Goal: Information Seeking & Learning: Compare options

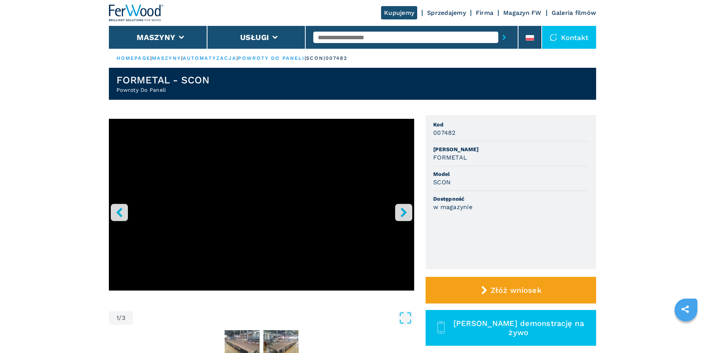
click at [123, 214] on icon "left-button" at bounding box center [120, 213] width 10 height 10
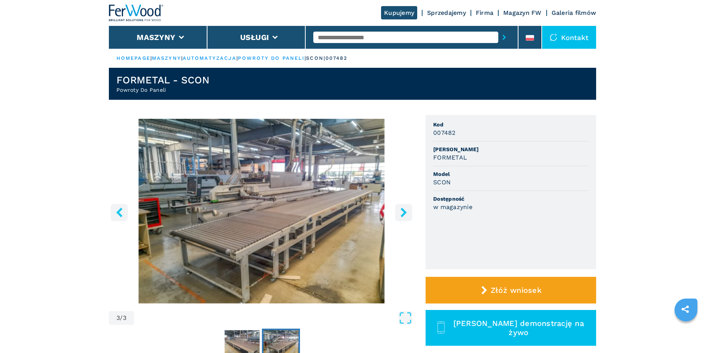
click at [123, 214] on icon "left-button" at bounding box center [120, 213] width 10 height 10
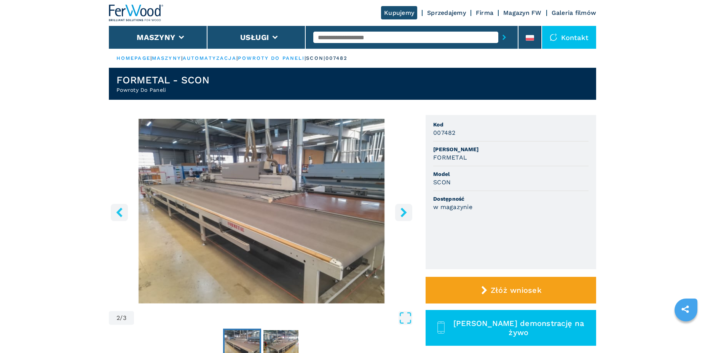
click at [123, 214] on icon "left-button" at bounding box center [120, 213] width 10 height 10
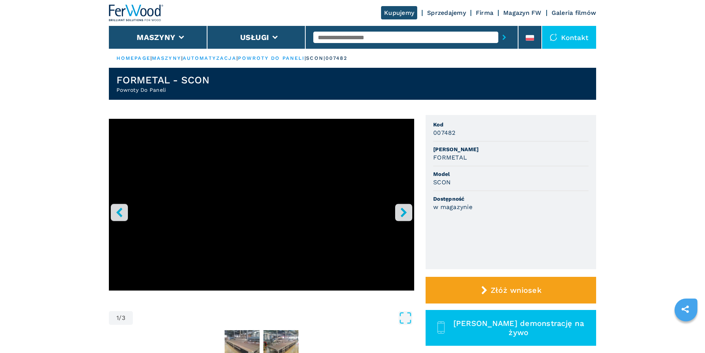
click at [123, 214] on icon "left-button" at bounding box center [120, 213] width 10 height 10
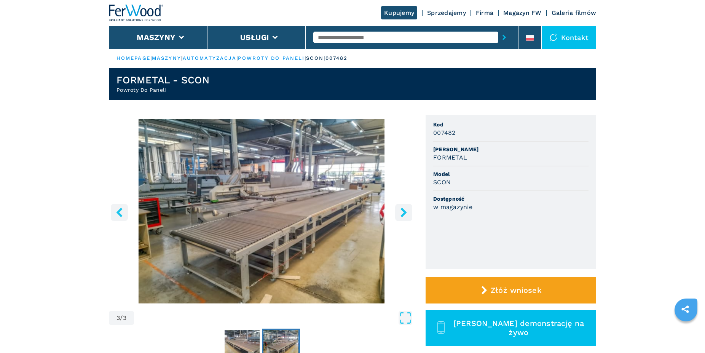
click at [403, 213] on icon "right-button" at bounding box center [404, 213] width 10 height 10
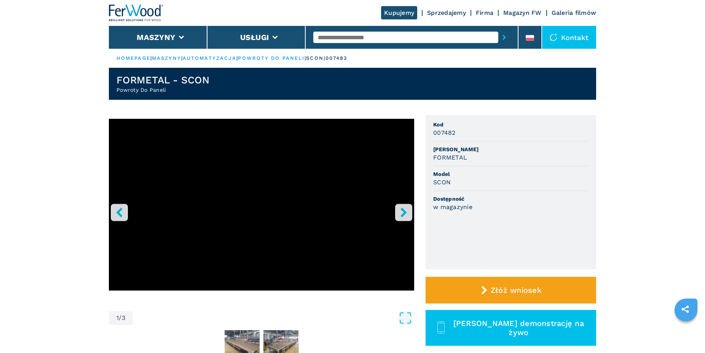
click at [403, 213] on icon "right-button" at bounding box center [404, 213] width 10 height 10
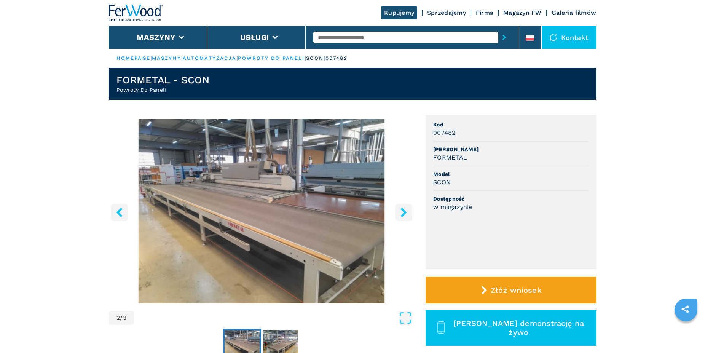
click at [403, 213] on icon "right-button" at bounding box center [404, 213] width 10 height 10
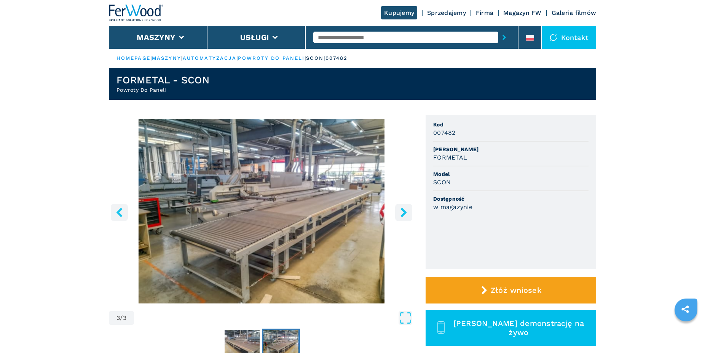
click at [403, 213] on icon "right-button" at bounding box center [404, 213] width 10 height 10
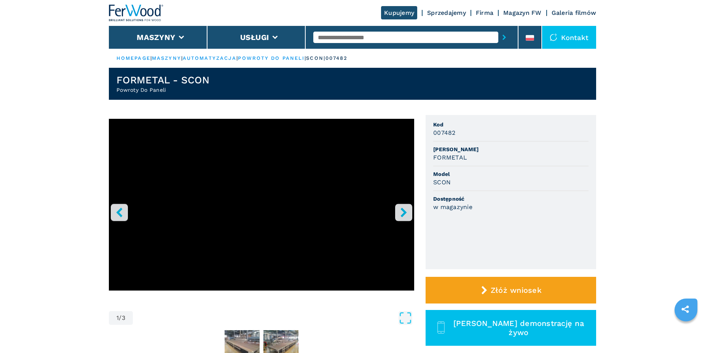
click at [402, 213] on icon "right-button" at bounding box center [404, 213] width 10 height 10
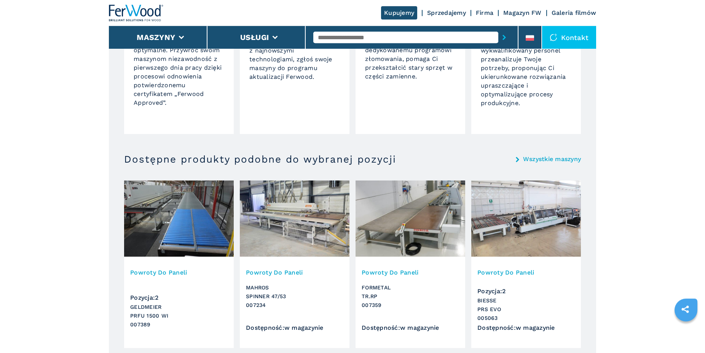
scroll to position [660, 0]
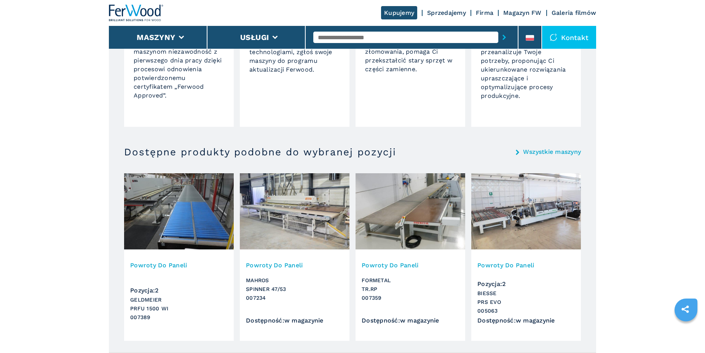
click at [309, 217] on img at bounding box center [295, 211] width 110 height 76
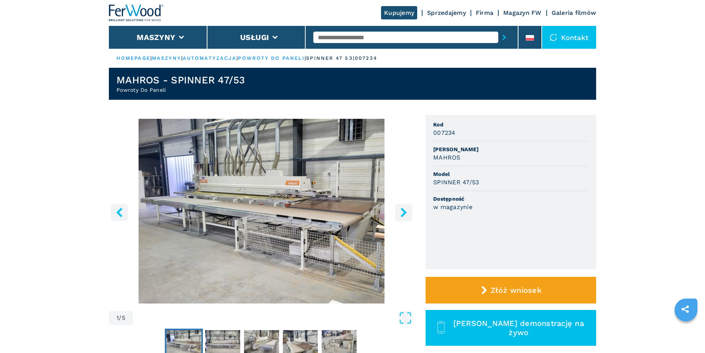
click at [405, 214] on icon "right-button" at bounding box center [404, 213] width 6 height 10
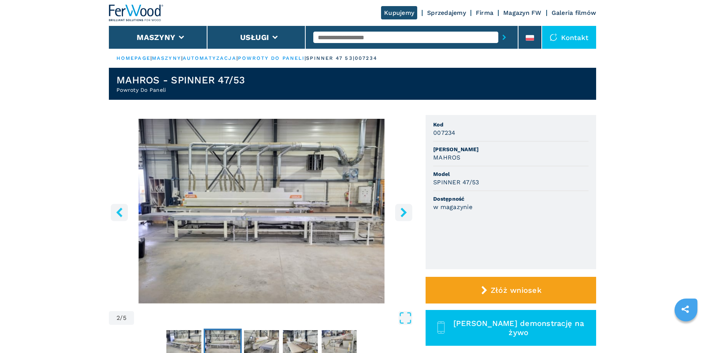
click at [405, 214] on icon "right-button" at bounding box center [404, 213] width 6 height 10
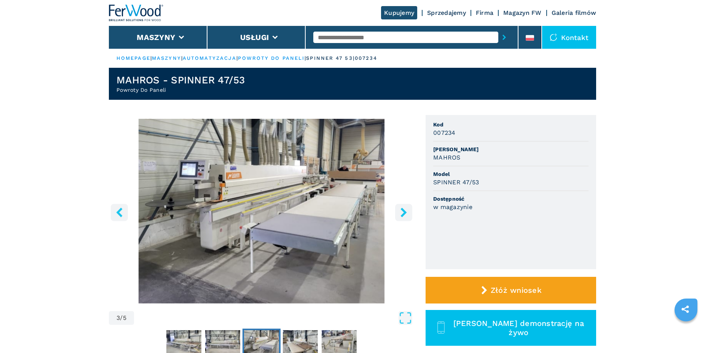
click at [405, 214] on icon "right-button" at bounding box center [404, 213] width 6 height 10
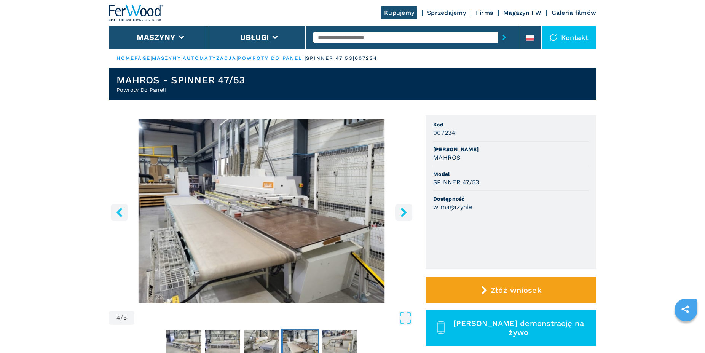
click at [405, 214] on icon "right-button" at bounding box center [404, 213] width 6 height 10
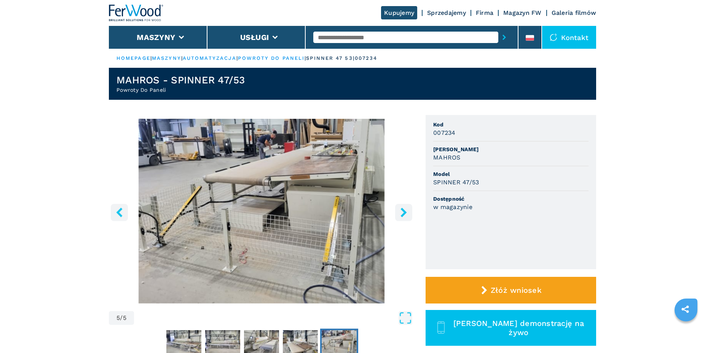
click at [405, 214] on icon "right-button" at bounding box center [404, 213] width 6 height 10
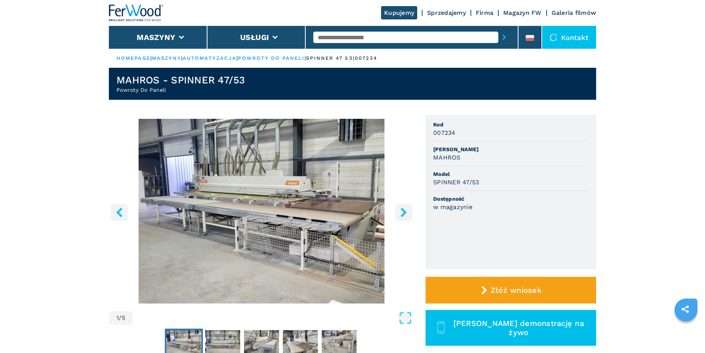
click at [405, 214] on icon "right-button" at bounding box center [404, 213] width 6 height 10
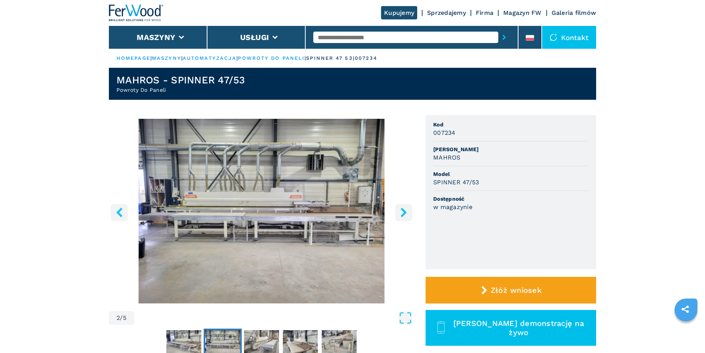
click at [405, 214] on icon "right-button" at bounding box center [404, 213] width 6 height 10
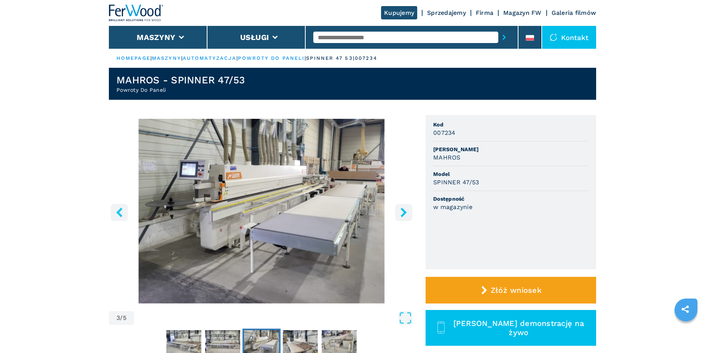
click at [405, 214] on icon "right-button" at bounding box center [404, 213] width 6 height 10
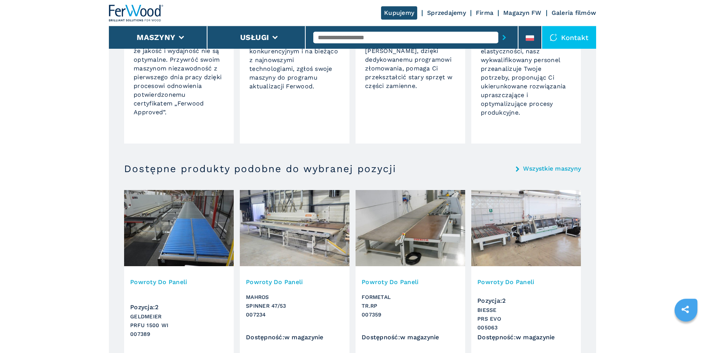
scroll to position [660, 0]
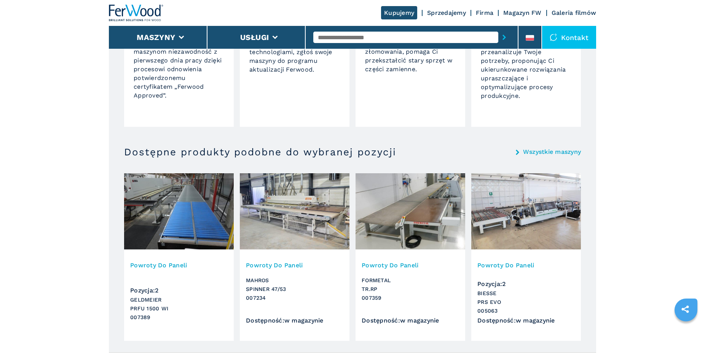
click at [504, 222] on img at bounding box center [527, 211] width 110 height 76
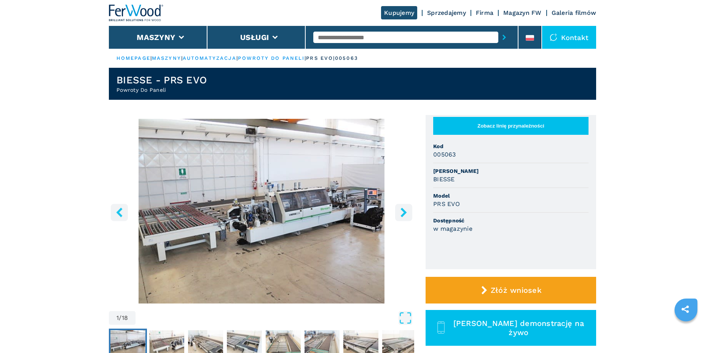
click at [401, 213] on icon "right-button" at bounding box center [404, 213] width 10 height 10
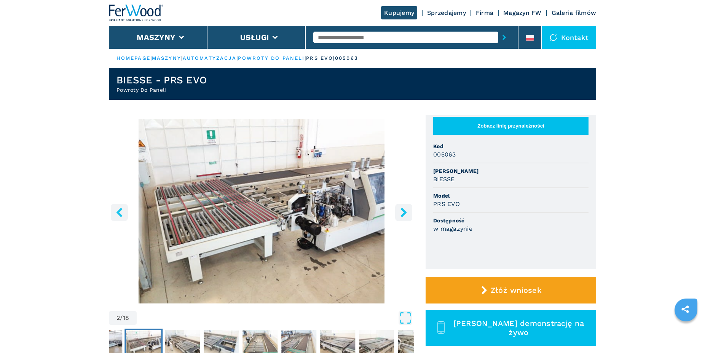
click at [401, 213] on icon "right-button" at bounding box center [404, 213] width 10 height 10
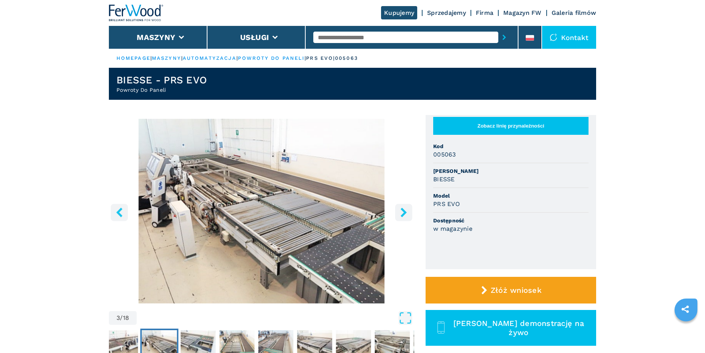
click at [401, 213] on icon "right-button" at bounding box center [404, 213] width 10 height 10
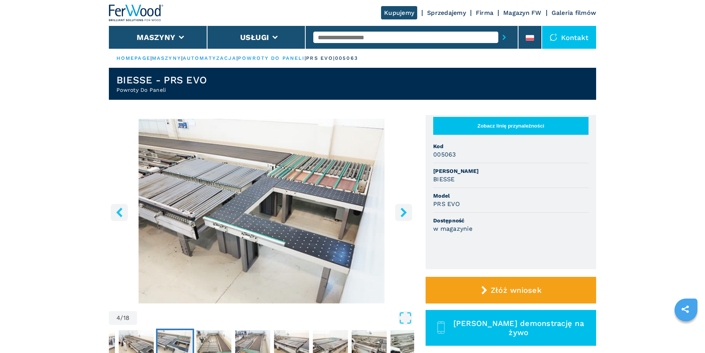
click at [401, 213] on icon "right-button" at bounding box center [404, 213] width 10 height 10
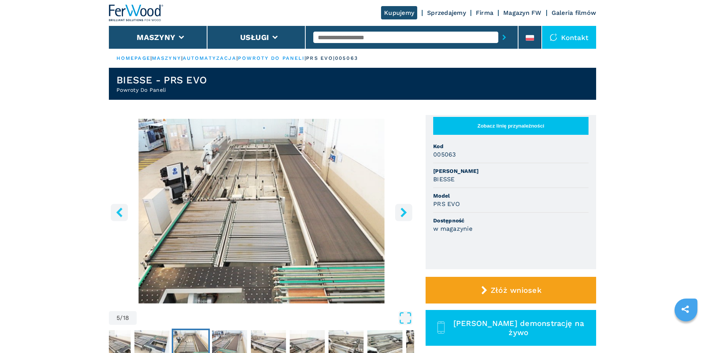
click at [400, 213] on icon "right-button" at bounding box center [404, 213] width 10 height 10
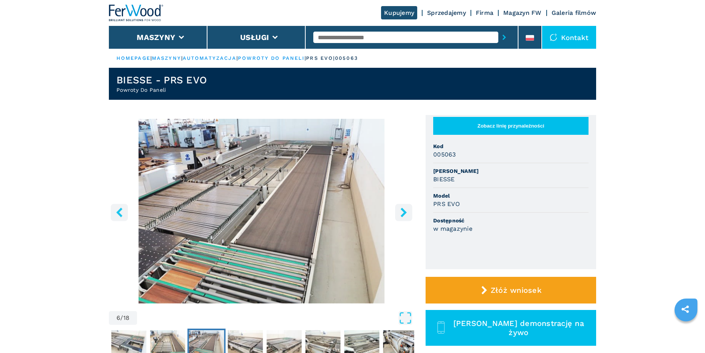
click at [400, 213] on icon "right-button" at bounding box center [404, 213] width 10 height 10
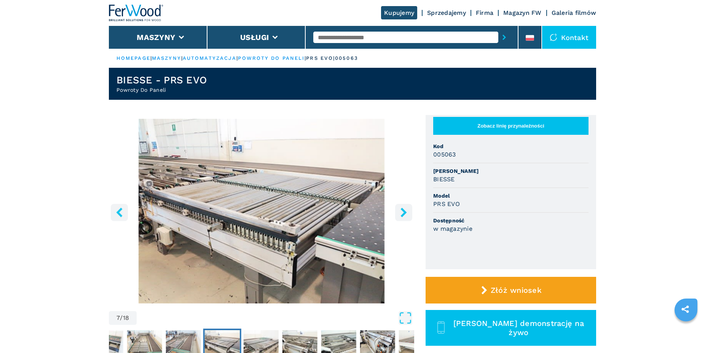
click at [400, 213] on icon "right-button" at bounding box center [404, 213] width 10 height 10
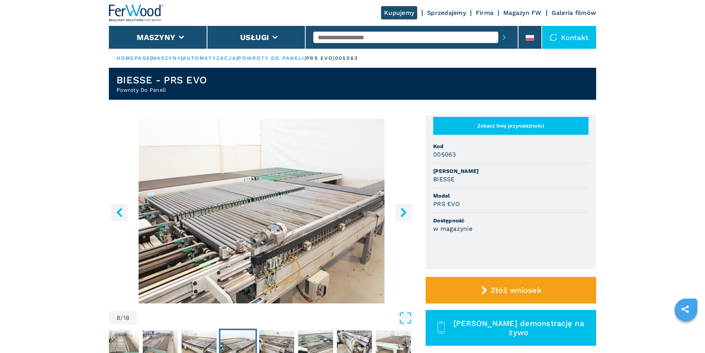
click at [400, 213] on icon "right-button" at bounding box center [404, 213] width 10 height 10
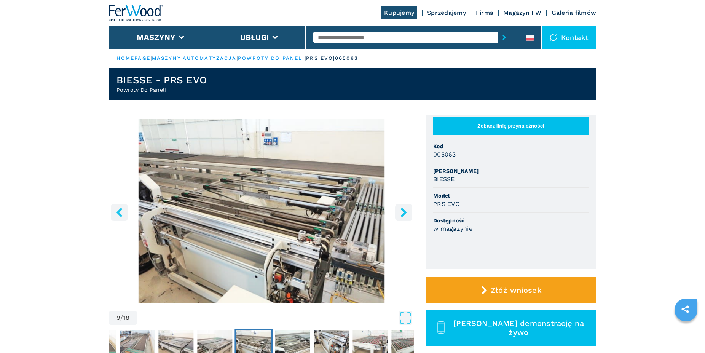
click at [400, 213] on icon "right-button" at bounding box center [404, 213] width 10 height 10
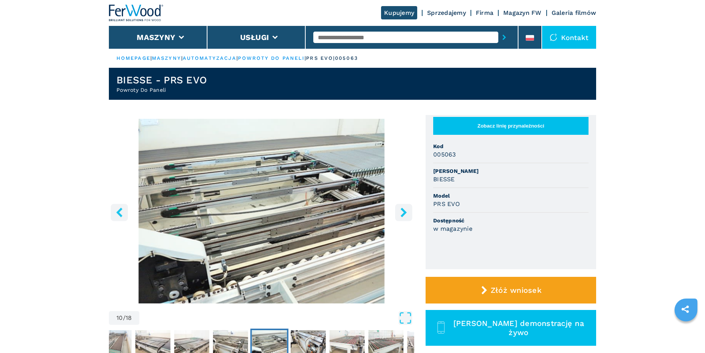
click at [400, 213] on icon "right-button" at bounding box center [404, 213] width 10 height 10
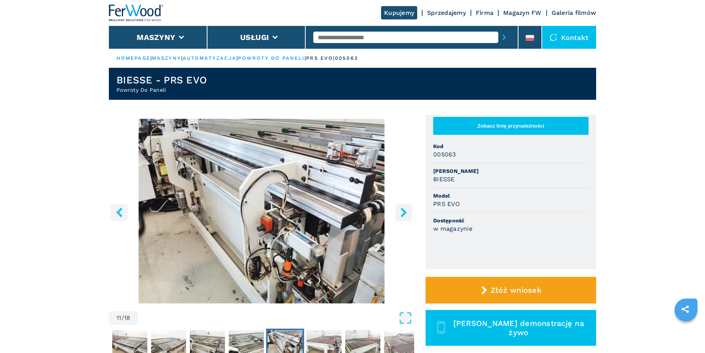
click at [400, 213] on icon "right-button" at bounding box center [404, 213] width 10 height 10
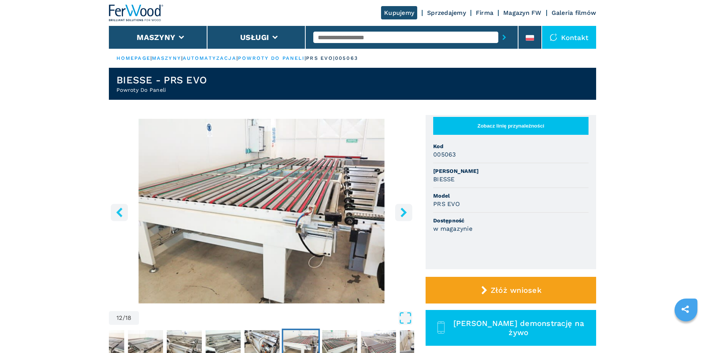
click at [400, 213] on icon "right-button" at bounding box center [404, 213] width 10 height 10
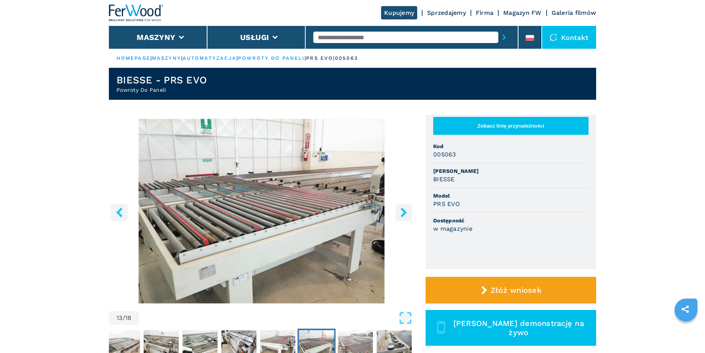
click at [400, 213] on icon "right-button" at bounding box center [404, 213] width 10 height 10
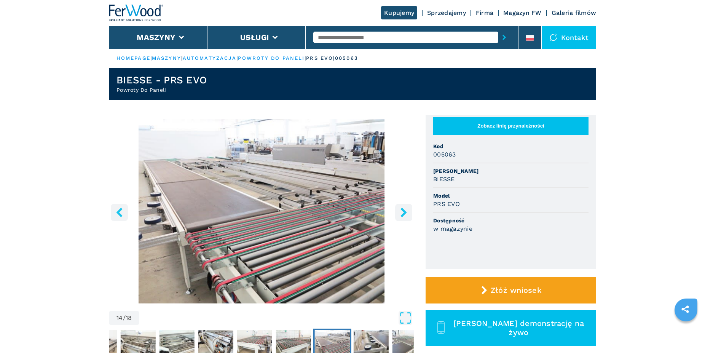
click at [400, 213] on icon "right-button" at bounding box center [404, 213] width 10 height 10
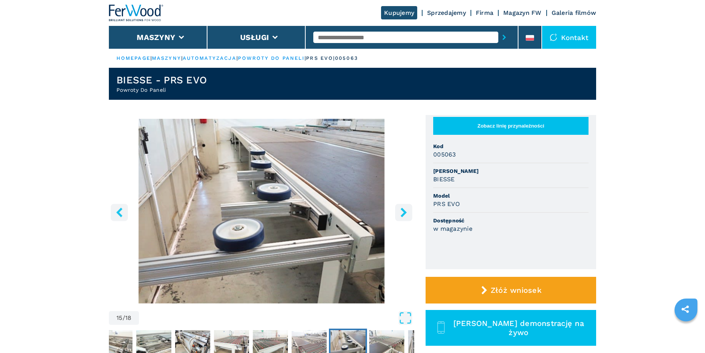
click at [400, 213] on icon "right-button" at bounding box center [404, 213] width 10 height 10
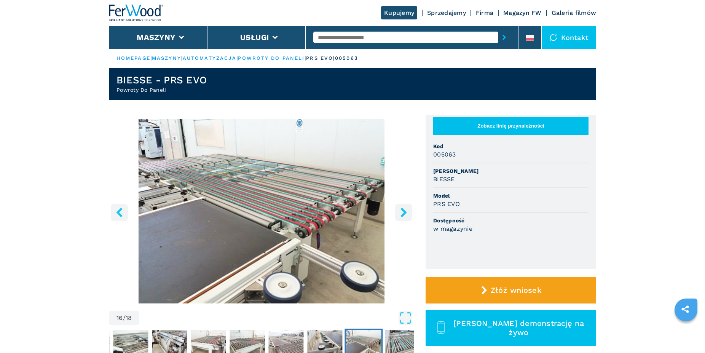
click at [400, 213] on icon "right-button" at bounding box center [404, 213] width 10 height 10
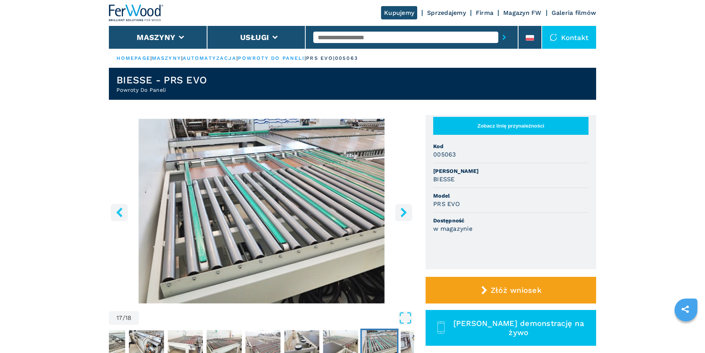
click at [400, 213] on icon "right-button" at bounding box center [404, 213] width 10 height 10
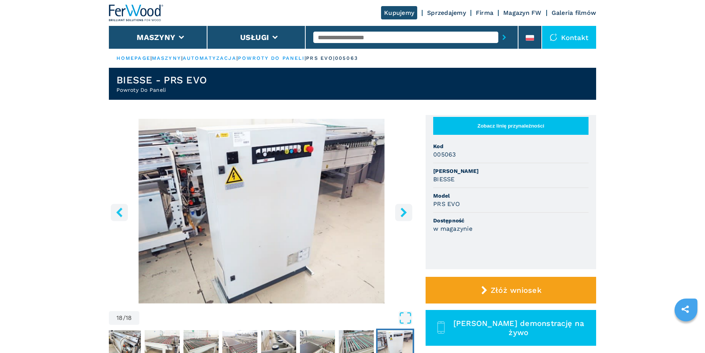
click at [400, 213] on icon "right-button" at bounding box center [404, 213] width 10 height 10
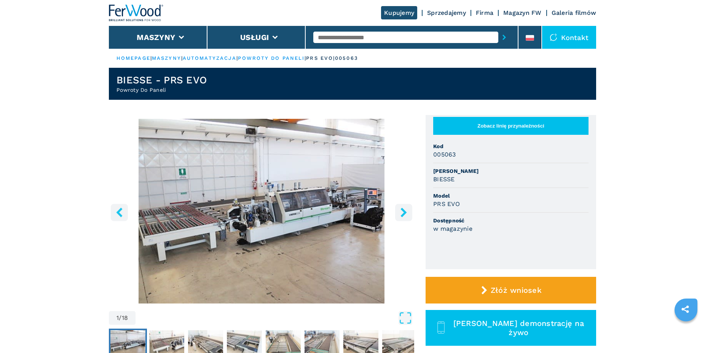
click at [400, 213] on icon "right-button" at bounding box center [404, 213] width 10 height 10
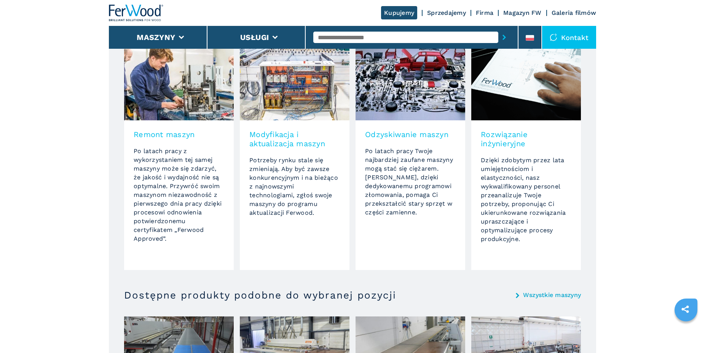
scroll to position [894, 0]
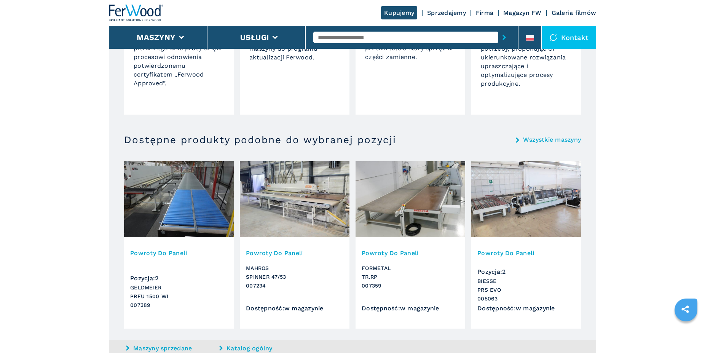
click at [189, 204] on img at bounding box center [179, 199] width 110 height 76
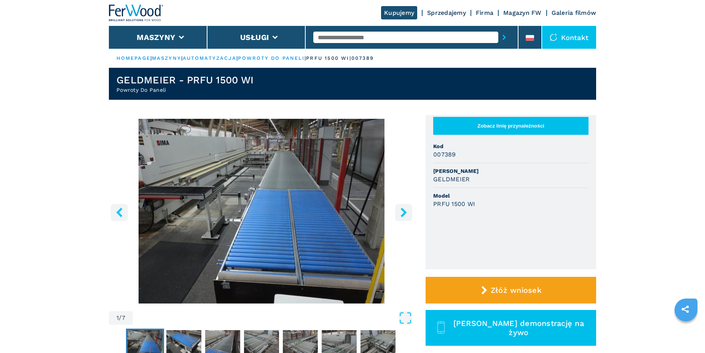
click at [403, 213] on icon "right-button" at bounding box center [404, 213] width 10 height 10
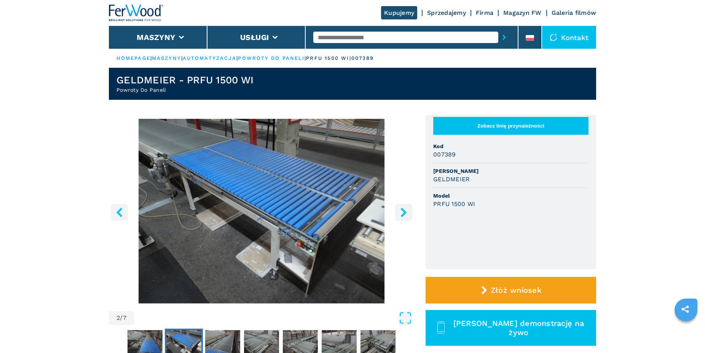
click at [403, 213] on icon "right-button" at bounding box center [404, 213] width 10 height 10
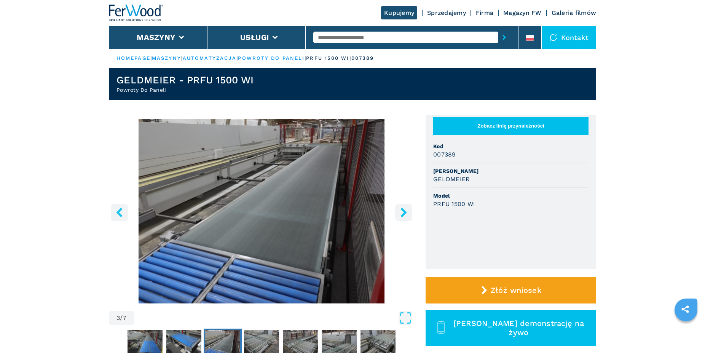
click at [403, 213] on icon "right-button" at bounding box center [404, 213] width 10 height 10
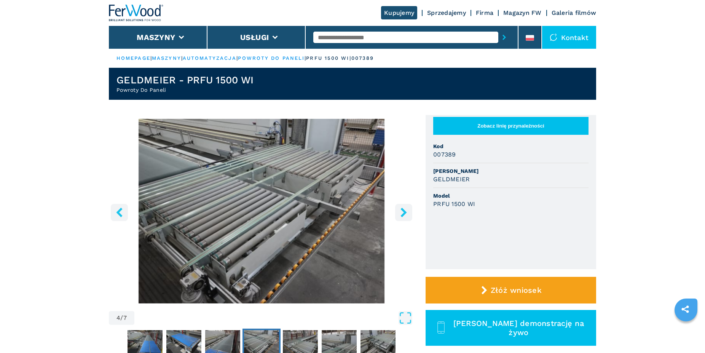
click at [403, 213] on icon "right-button" at bounding box center [404, 213] width 10 height 10
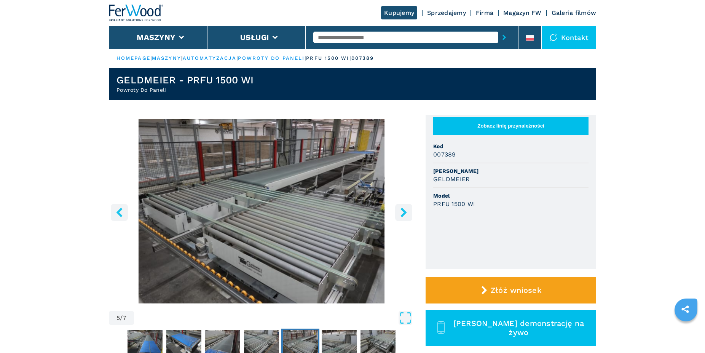
click at [403, 213] on icon "right-button" at bounding box center [404, 213] width 10 height 10
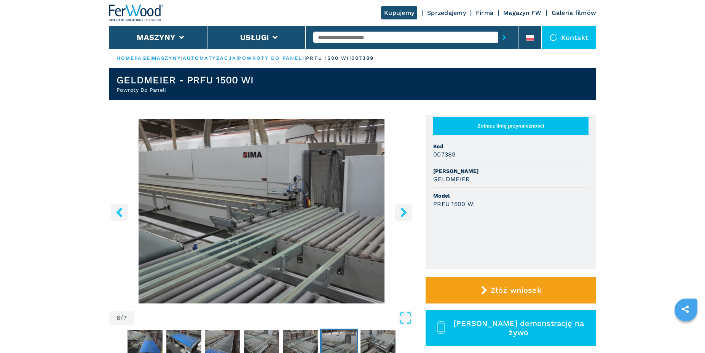
click at [403, 213] on icon "right-button" at bounding box center [404, 213] width 10 height 10
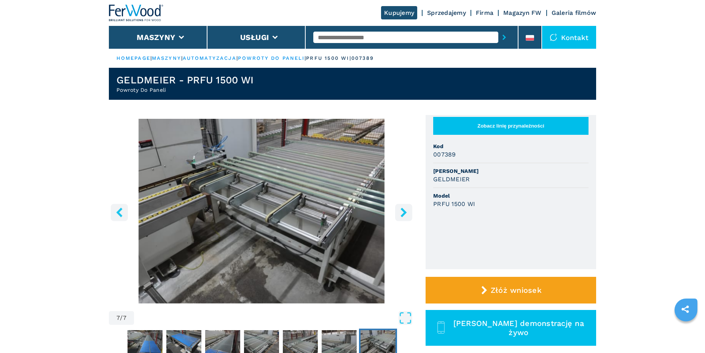
click at [403, 213] on icon "right-button" at bounding box center [404, 213] width 10 height 10
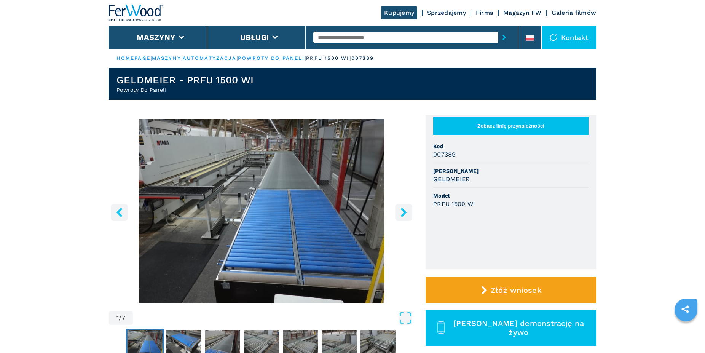
click at [403, 213] on icon "right-button" at bounding box center [404, 213] width 10 height 10
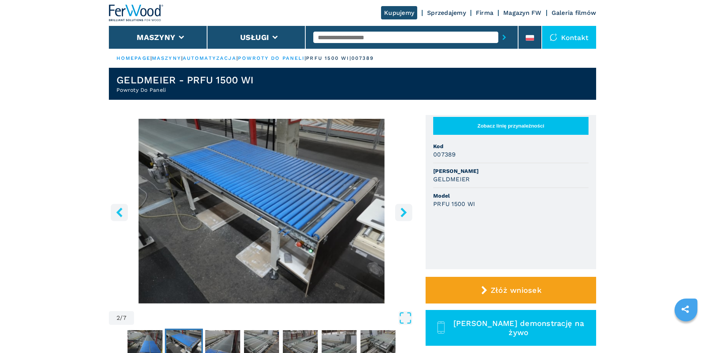
click at [403, 213] on icon "right-button" at bounding box center [404, 213] width 10 height 10
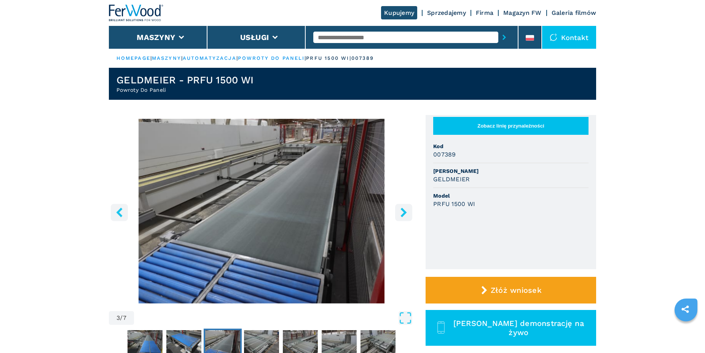
click at [403, 213] on icon "right-button" at bounding box center [404, 213] width 10 height 10
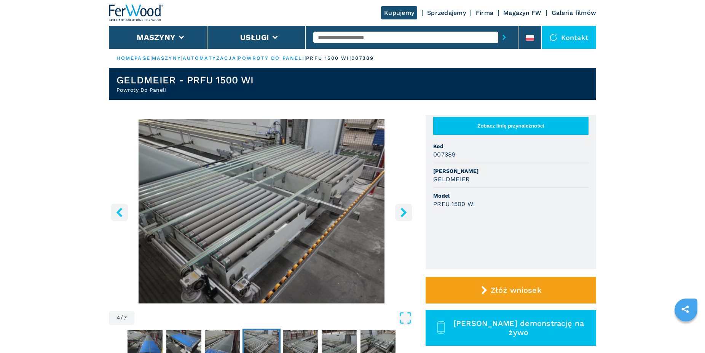
click at [403, 213] on icon "right-button" at bounding box center [404, 213] width 10 height 10
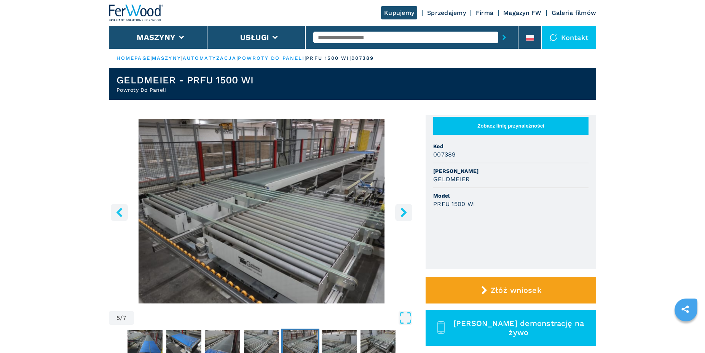
click at [403, 213] on icon "right-button" at bounding box center [404, 213] width 10 height 10
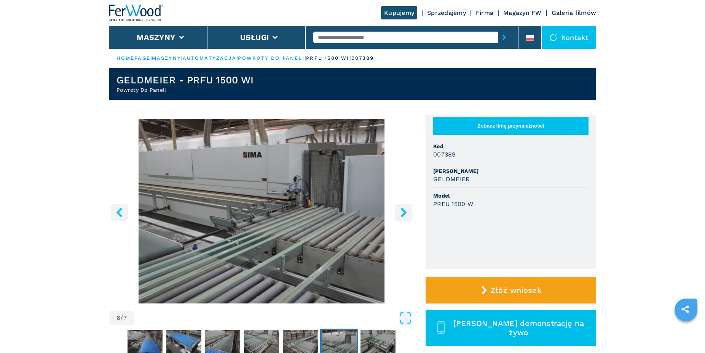
click at [403, 213] on icon "right-button" at bounding box center [404, 213] width 10 height 10
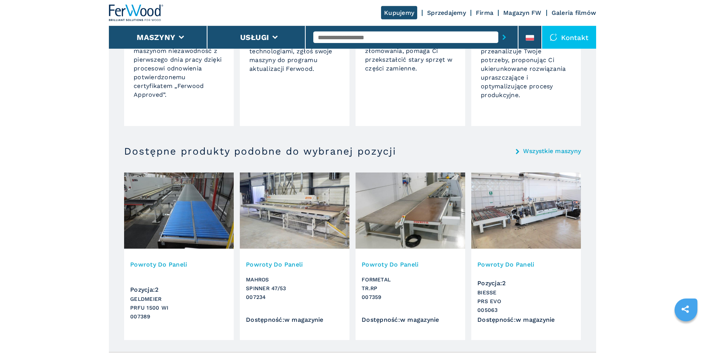
scroll to position [932, 0]
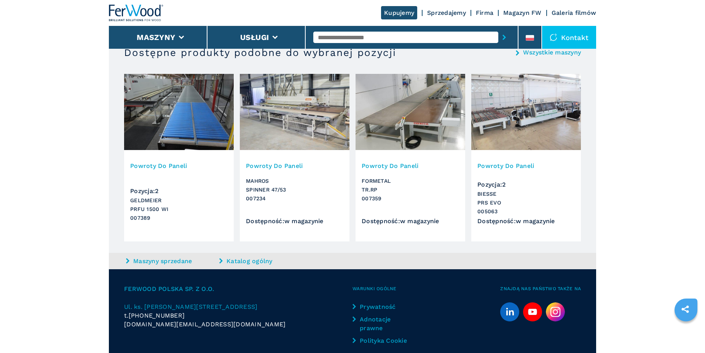
click at [423, 119] on img at bounding box center [411, 112] width 110 height 76
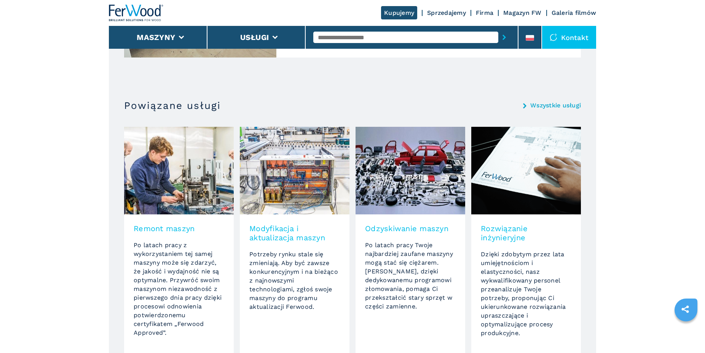
scroll to position [738, 0]
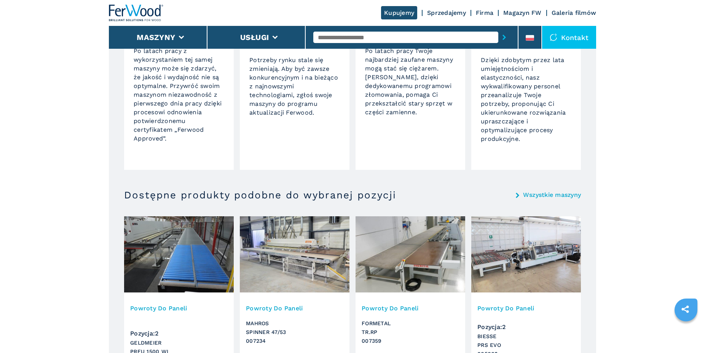
click at [181, 266] on img at bounding box center [179, 254] width 110 height 76
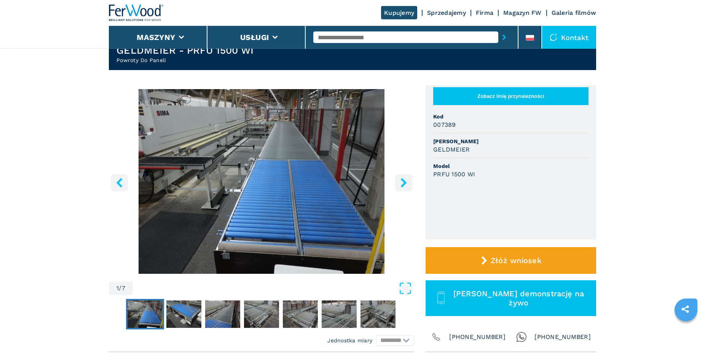
scroll to position [78, 0]
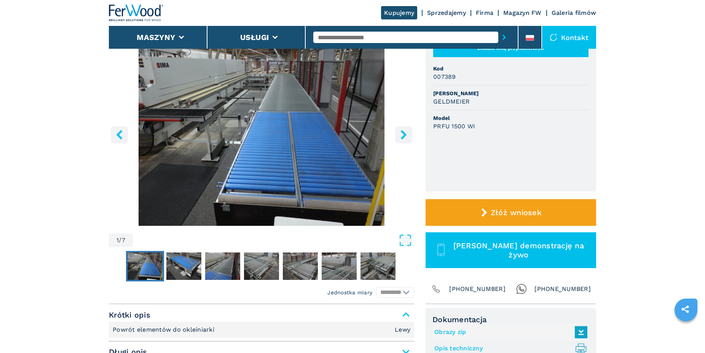
click at [401, 136] on icon "right-button" at bounding box center [404, 135] width 10 height 10
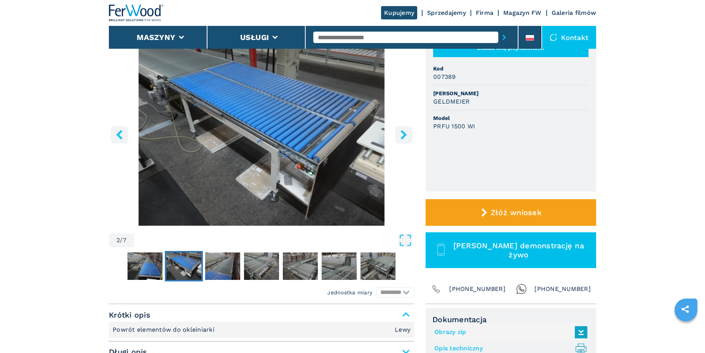
click at [401, 136] on icon "right-button" at bounding box center [404, 135] width 10 height 10
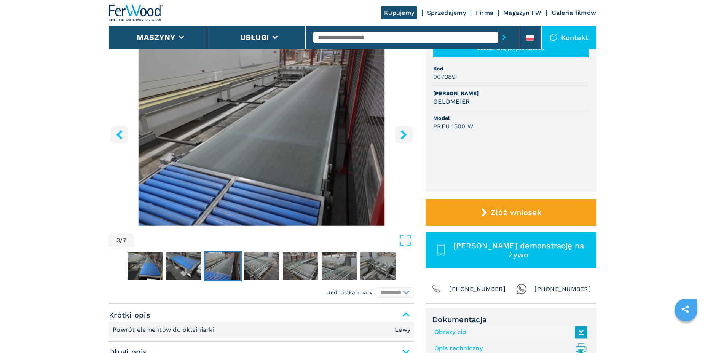
click at [401, 136] on icon "right-button" at bounding box center [404, 135] width 10 height 10
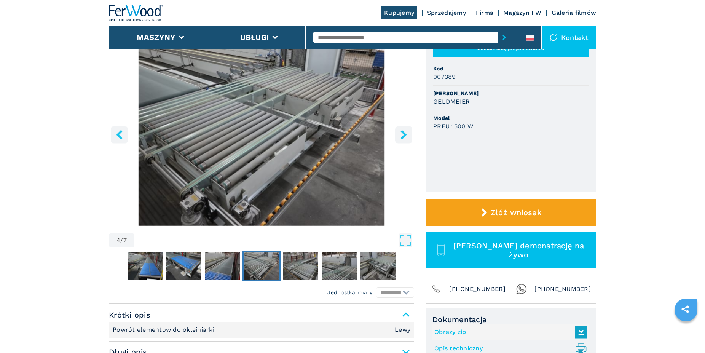
click at [401, 136] on icon "right-button" at bounding box center [404, 135] width 10 height 10
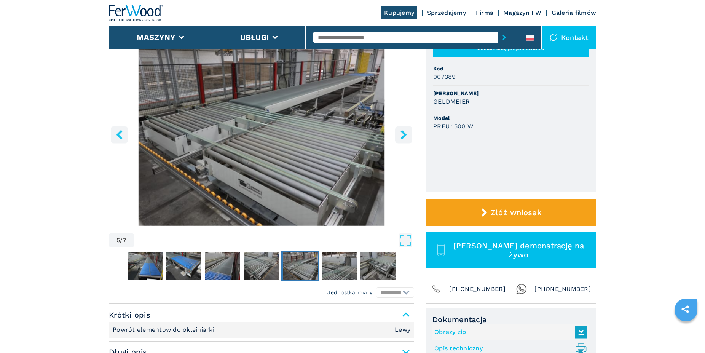
click at [401, 136] on icon "right-button" at bounding box center [404, 135] width 10 height 10
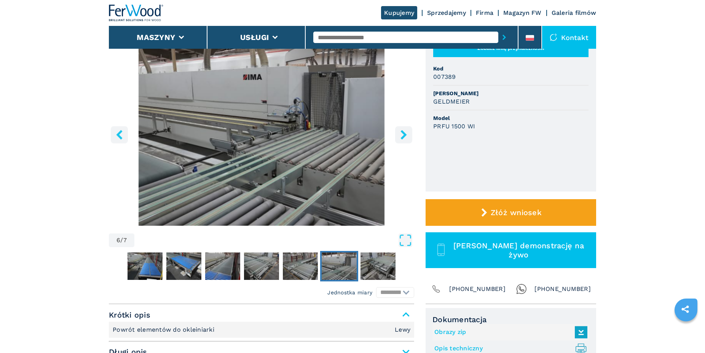
click at [401, 136] on icon "right-button" at bounding box center [404, 135] width 10 height 10
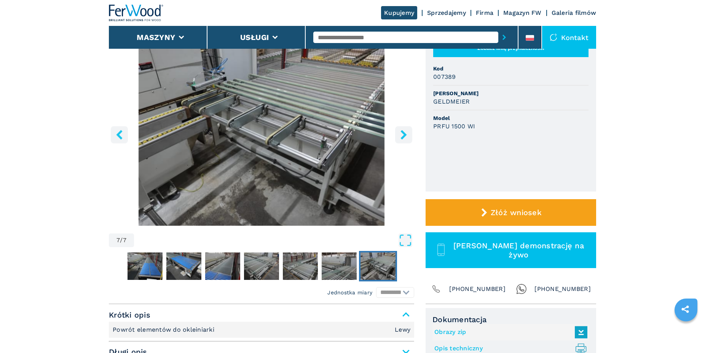
click at [401, 136] on icon "right-button" at bounding box center [404, 135] width 10 height 10
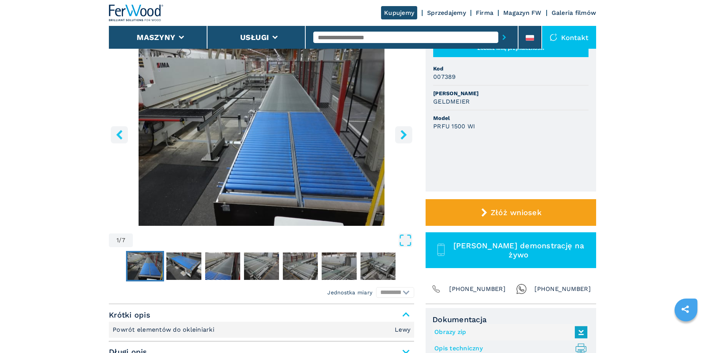
click at [401, 136] on icon "right-button" at bounding box center [404, 135] width 10 height 10
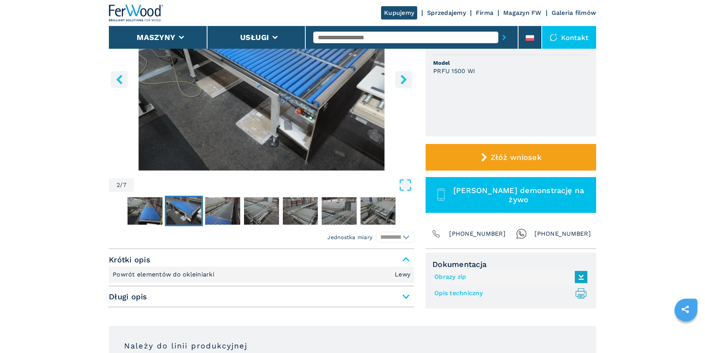
scroll to position [146, 0]
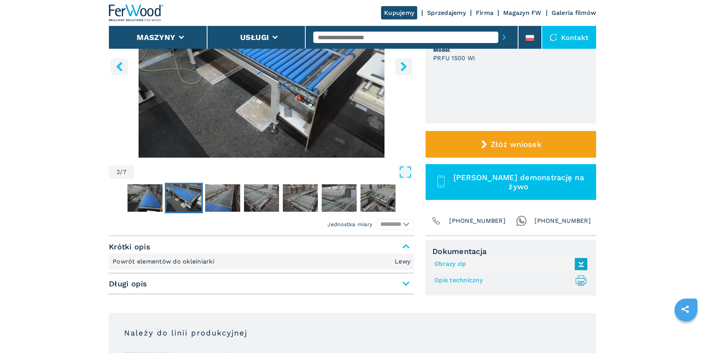
click at [405, 284] on span "Długi opis" at bounding box center [261, 284] width 305 height 14
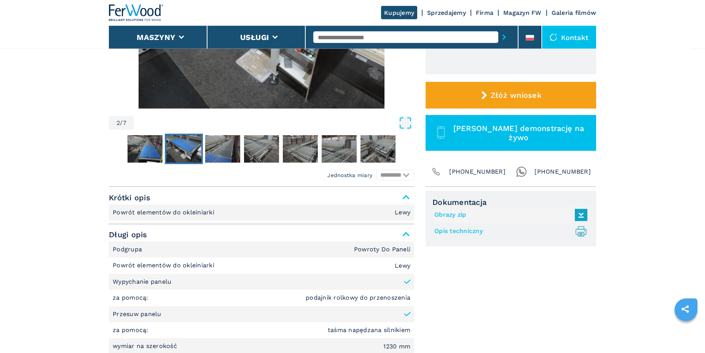
scroll to position [301, 0]
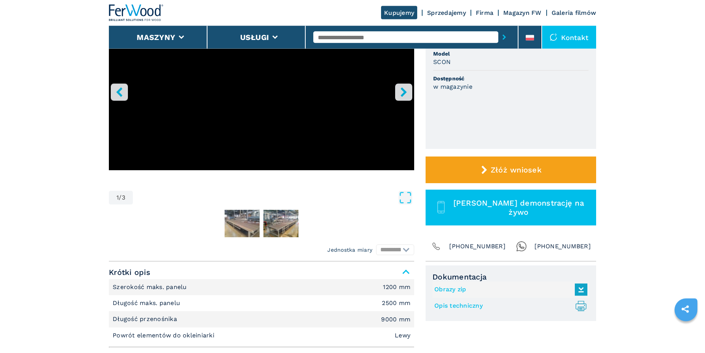
scroll to position [233, 0]
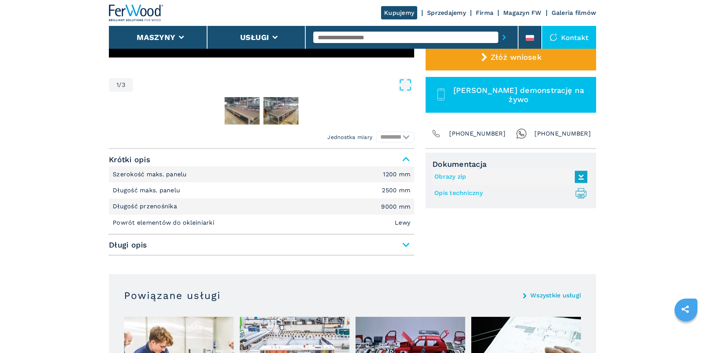
click at [404, 246] on span "Długi opis" at bounding box center [261, 245] width 305 height 14
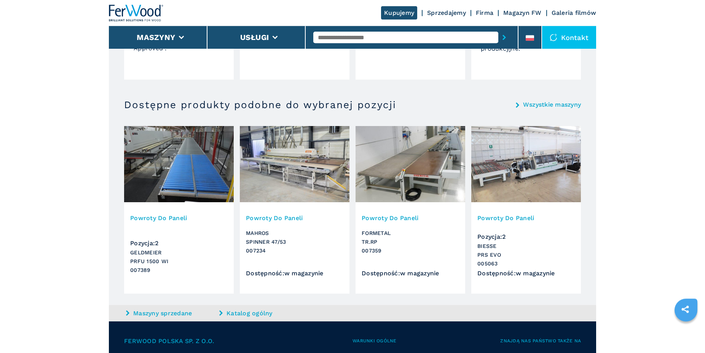
scroll to position [932, 0]
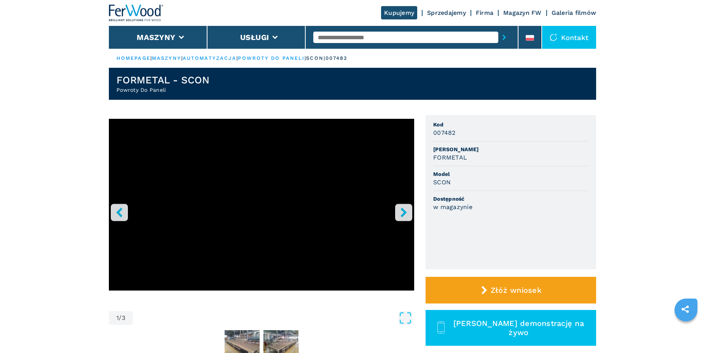
click at [403, 209] on icon "right-button" at bounding box center [404, 213] width 6 height 10
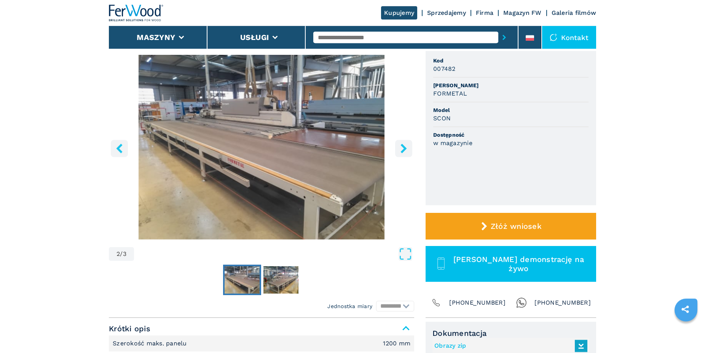
scroll to position [117, 0]
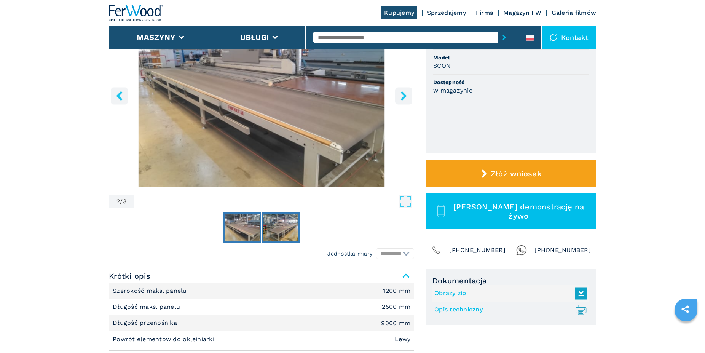
click at [273, 229] on img "Go to Slide 3" at bounding box center [281, 227] width 35 height 27
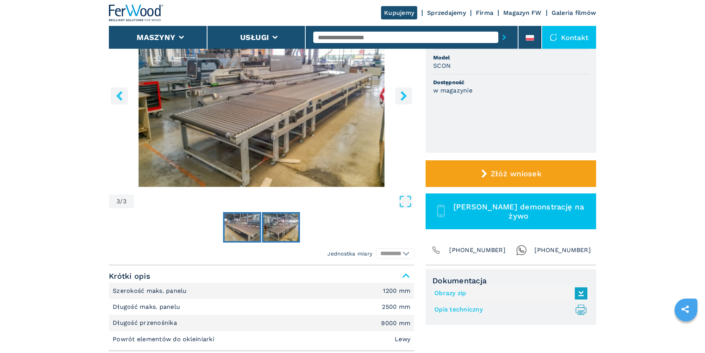
click at [245, 234] on img "Go to Slide 2" at bounding box center [242, 227] width 35 height 27
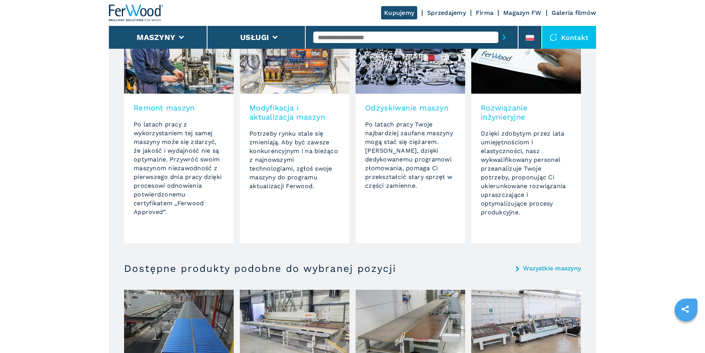
scroll to position [660, 0]
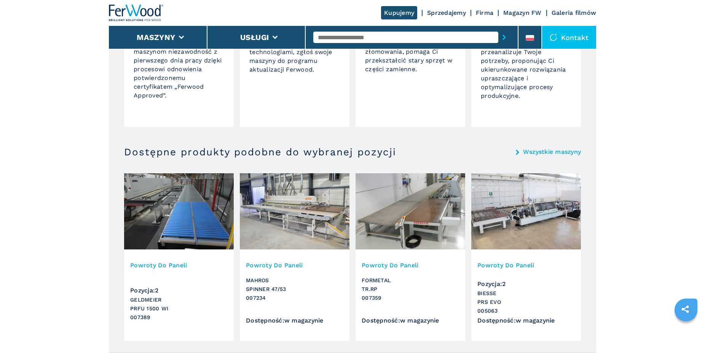
click at [533, 153] on link "Wszystkie maszyny" at bounding box center [552, 152] width 58 height 6
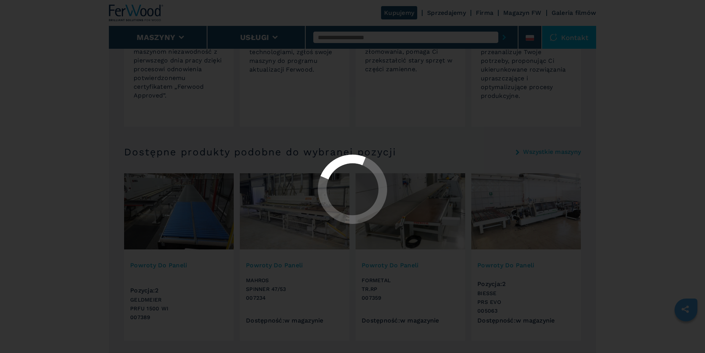
select select "**********"
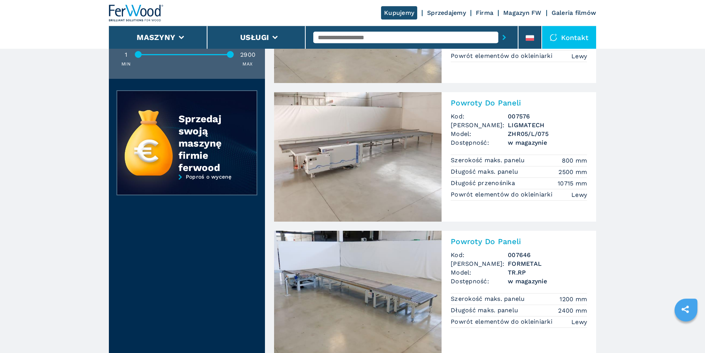
scroll to position [777, 0]
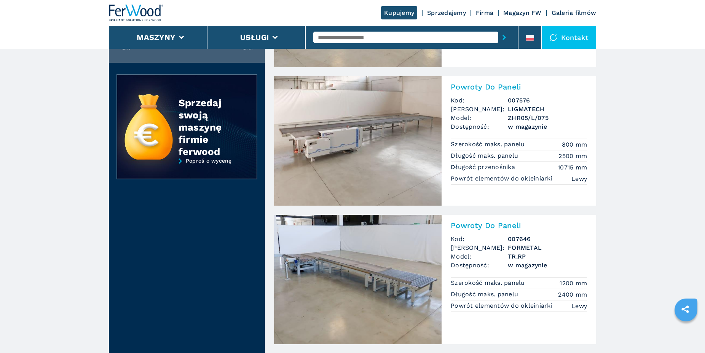
click at [363, 276] on img at bounding box center [358, 280] width 168 height 130
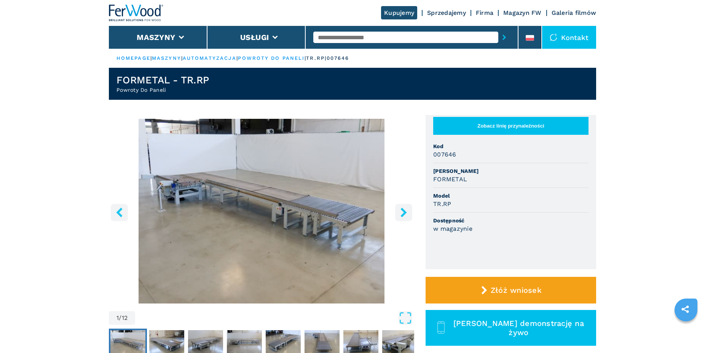
click at [406, 212] on icon "right-button" at bounding box center [404, 213] width 6 height 10
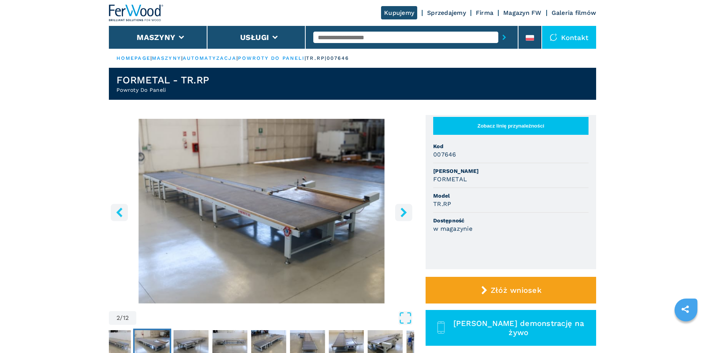
click at [406, 212] on icon "right-button" at bounding box center [404, 213] width 6 height 10
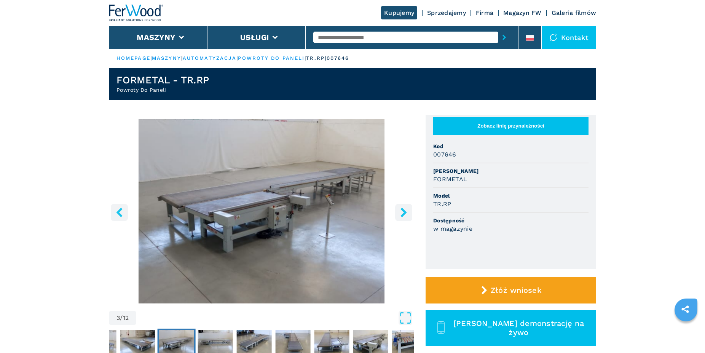
click at [405, 211] on icon "right-button" at bounding box center [404, 213] width 6 height 10
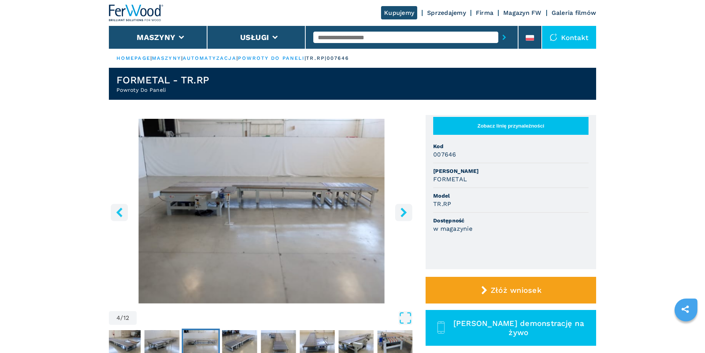
click at [405, 211] on icon "right-button" at bounding box center [404, 213] width 6 height 10
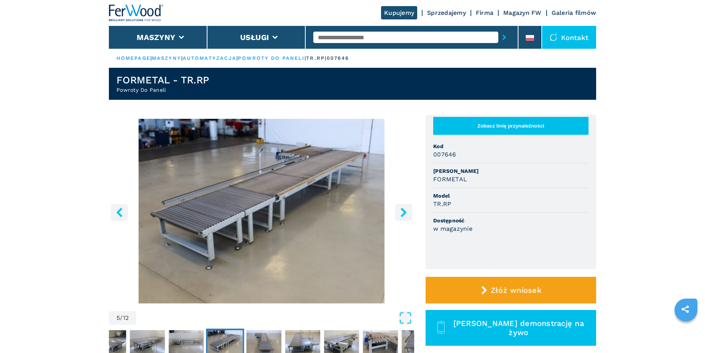
click at [405, 211] on icon "right-button" at bounding box center [404, 213] width 6 height 10
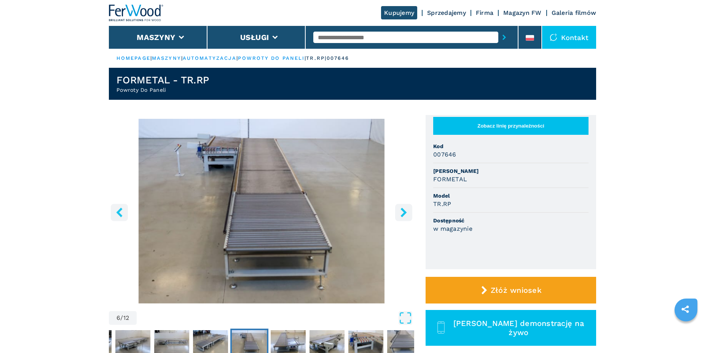
click at [405, 211] on icon "right-button" at bounding box center [404, 213] width 6 height 10
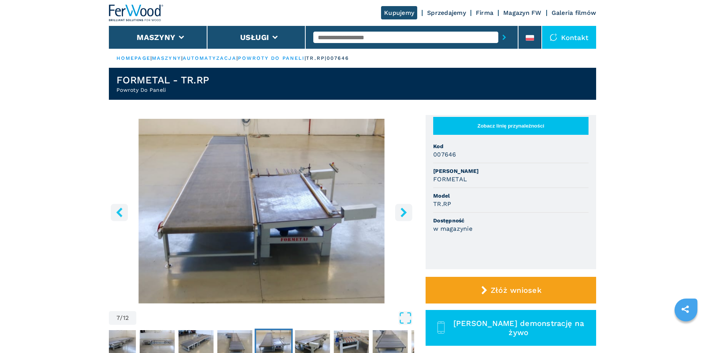
click at [405, 211] on icon "right-button" at bounding box center [404, 213] width 6 height 10
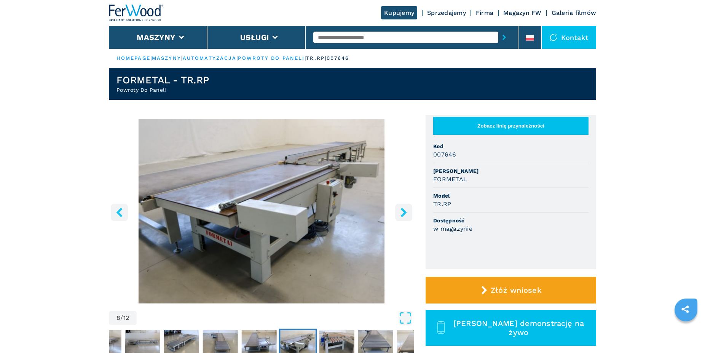
click at [401, 211] on icon "right-button" at bounding box center [404, 213] width 10 height 10
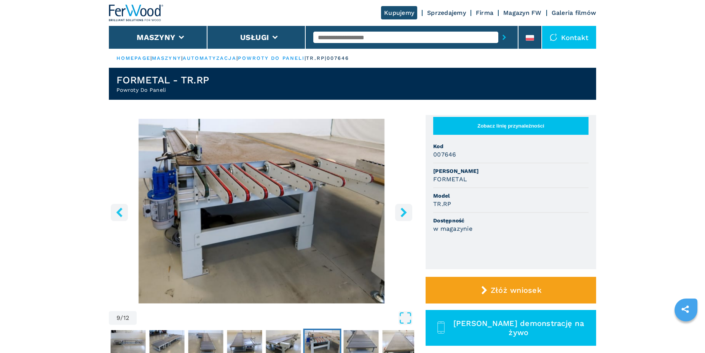
click at [401, 211] on icon "right-button" at bounding box center [404, 213] width 10 height 10
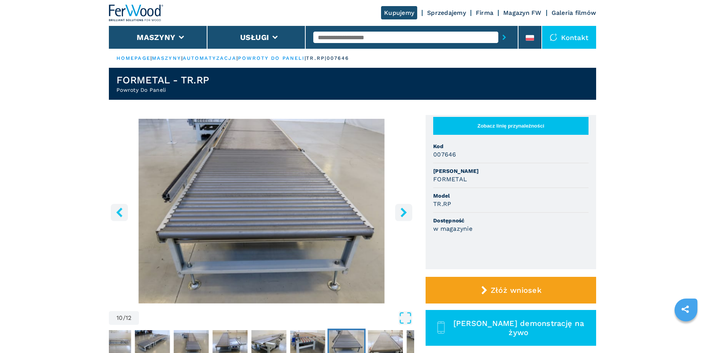
click at [401, 211] on icon "right-button" at bounding box center [404, 213] width 10 height 10
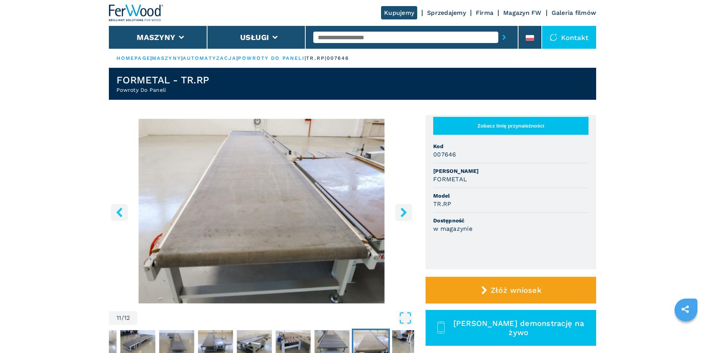
click at [401, 211] on icon "right-button" at bounding box center [404, 213] width 10 height 10
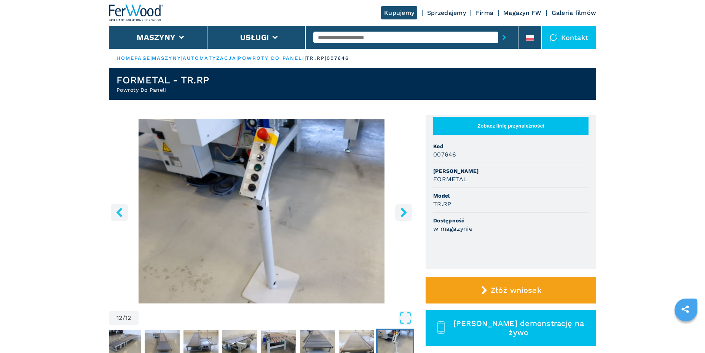
click at [401, 211] on icon "right-button" at bounding box center [404, 213] width 10 height 10
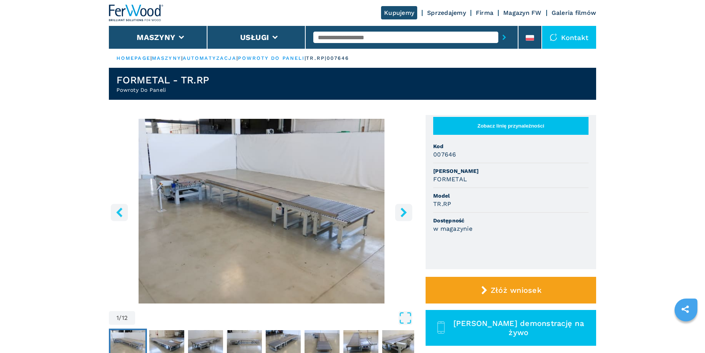
click at [401, 211] on icon "right-button" at bounding box center [404, 213] width 10 height 10
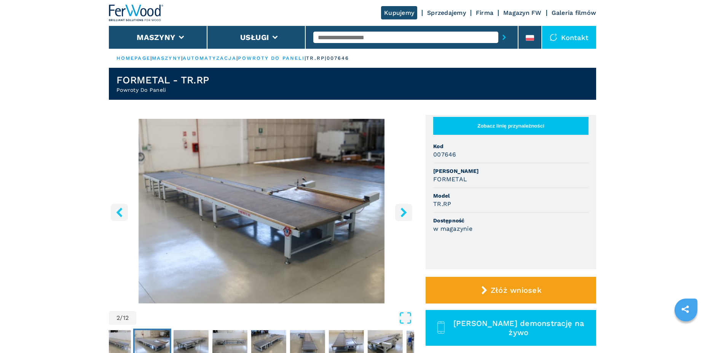
click at [401, 211] on icon "right-button" at bounding box center [404, 213] width 10 height 10
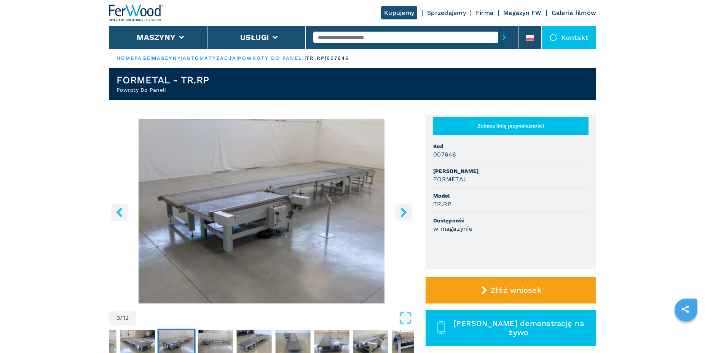
click at [401, 211] on icon "right-button" at bounding box center [404, 213] width 10 height 10
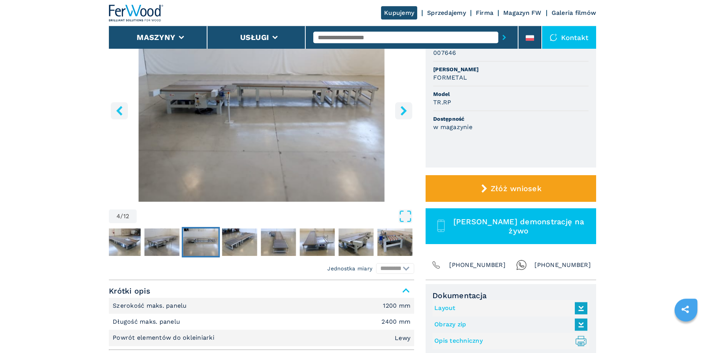
scroll to position [155, 0]
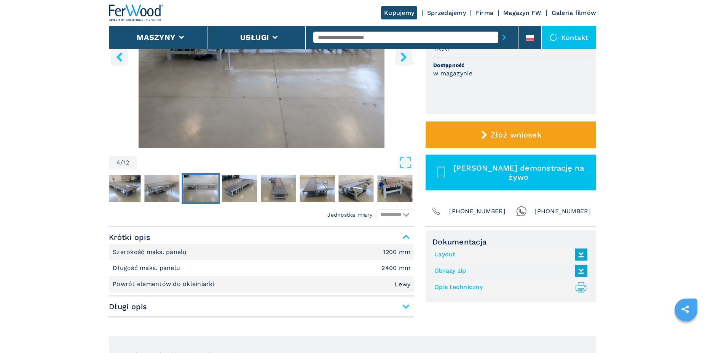
click at [403, 309] on span "Długi opis" at bounding box center [261, 307] width 305 height 14
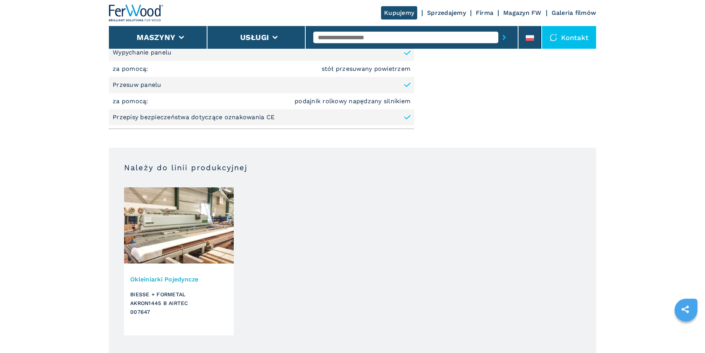
scroll to position [505, 0]
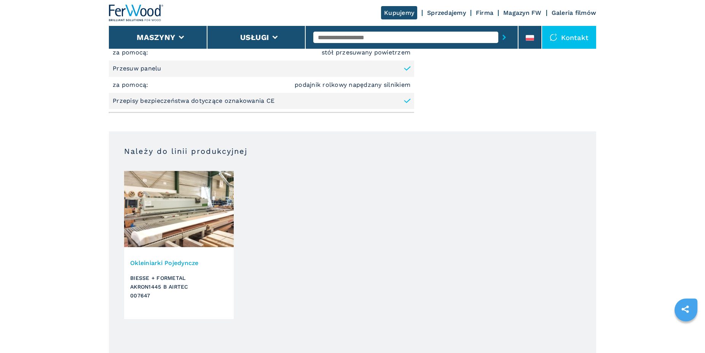
click at [176, 220] on img at bounding box center [179, 209] width 110 height 76
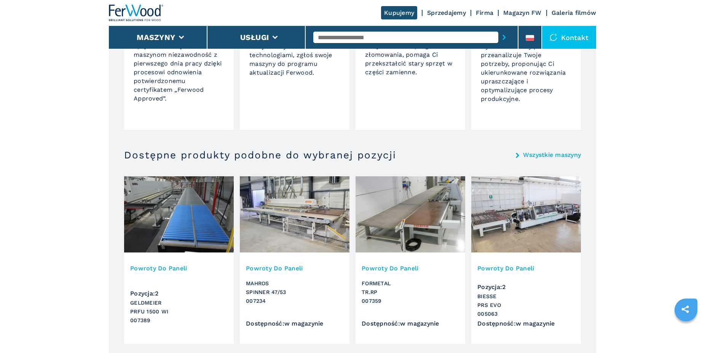
scroll to position [859, 0]
